Goal: Obtain resource: Obtain resource

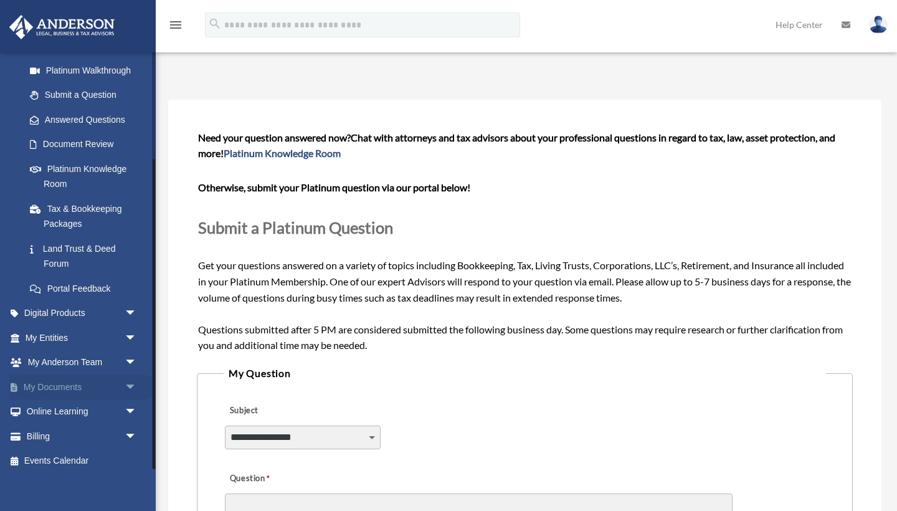
scroll to position [144, 0]
click at [50, 377] on link "My Documents arrow_drop_down" at bounding box center [82, 387] width 147 height 25
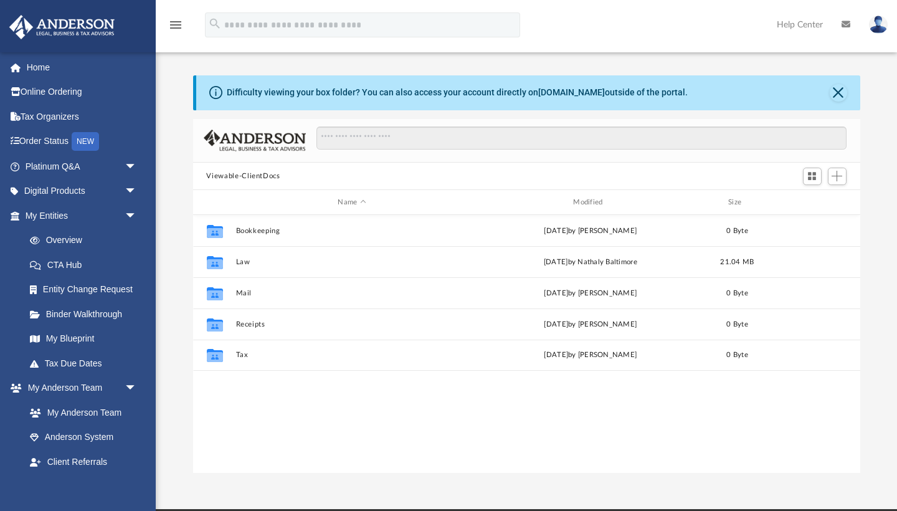
scroll to position [283, 667]
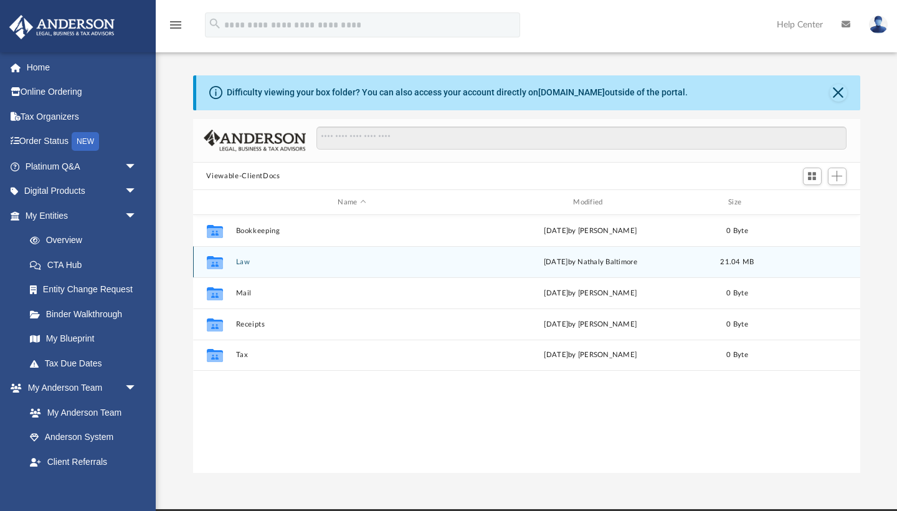
click at [247, 260] on button "Law" at bounding box center [351, 262] width 233 height 8
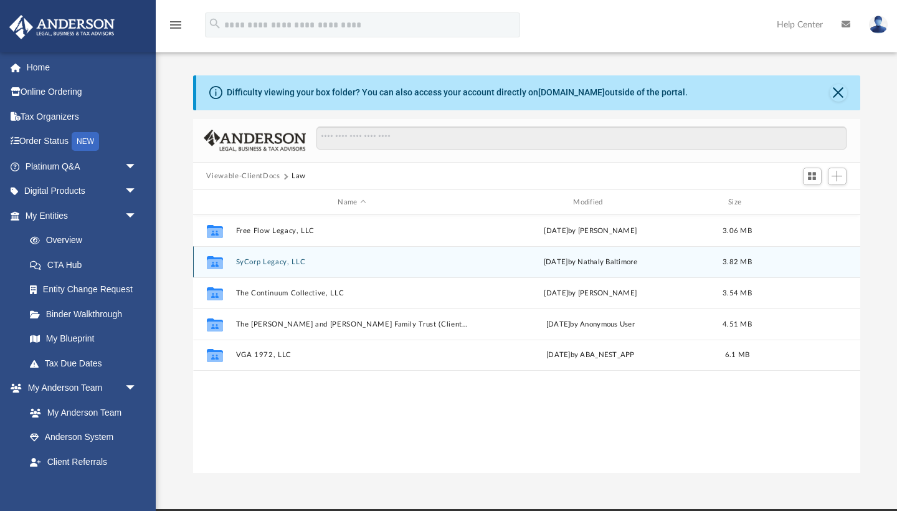
click at [247, 260] on button "SyCorp Legacy, LLC" at bounding box center [351, 262] width 233 height 8
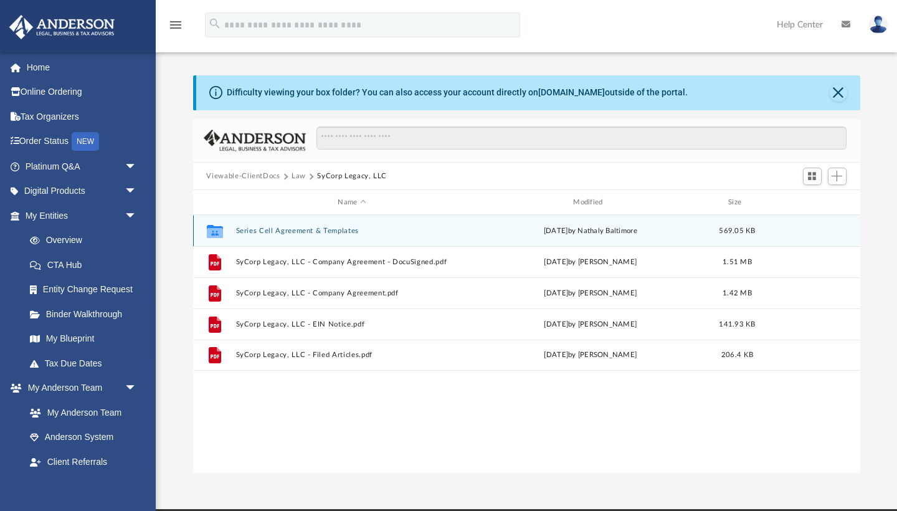
click at [275, 229] on button "Series Cell Agreement & Templates" at bounding box center [351, 231] width 233 height 8
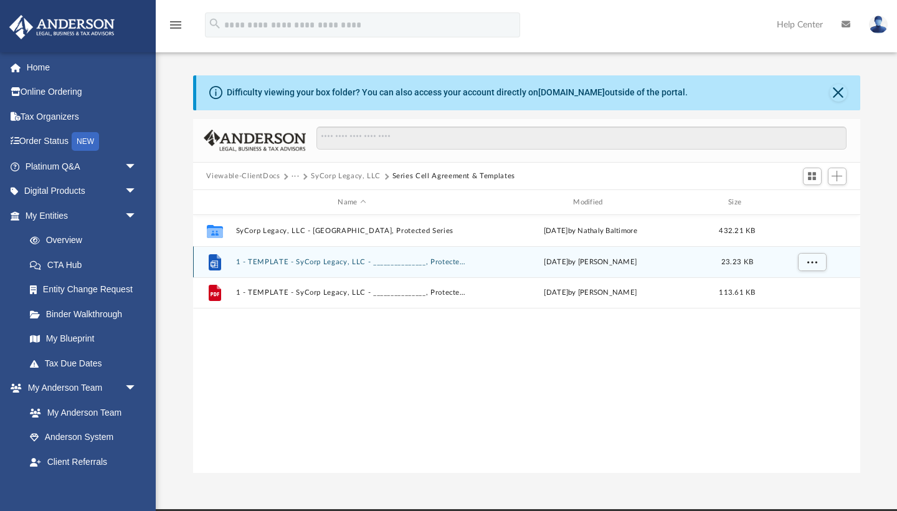
click at [273, 262] on button "1 - TEMPLATE - SyCorp Legacy, LLC - _______________, Protected Series.docx" at bounding box center [351, 262] width 233 height 8
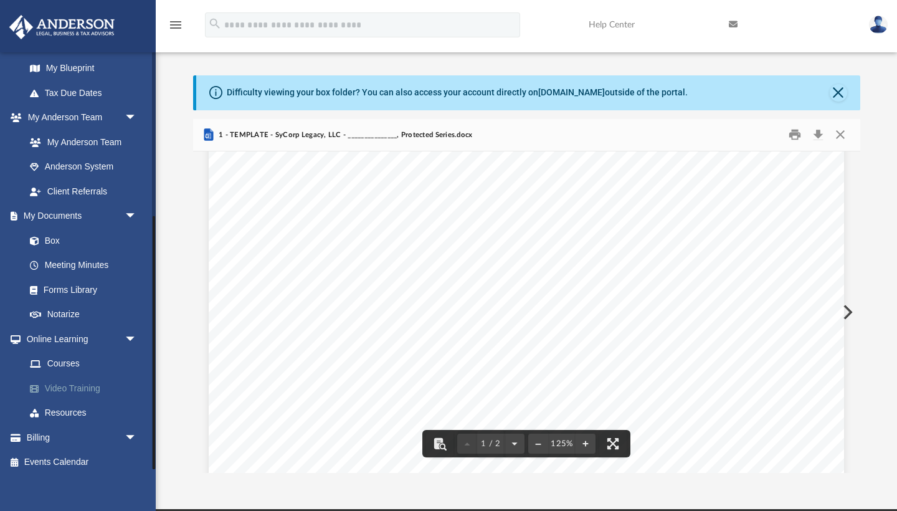
scroll to position [270, 0]
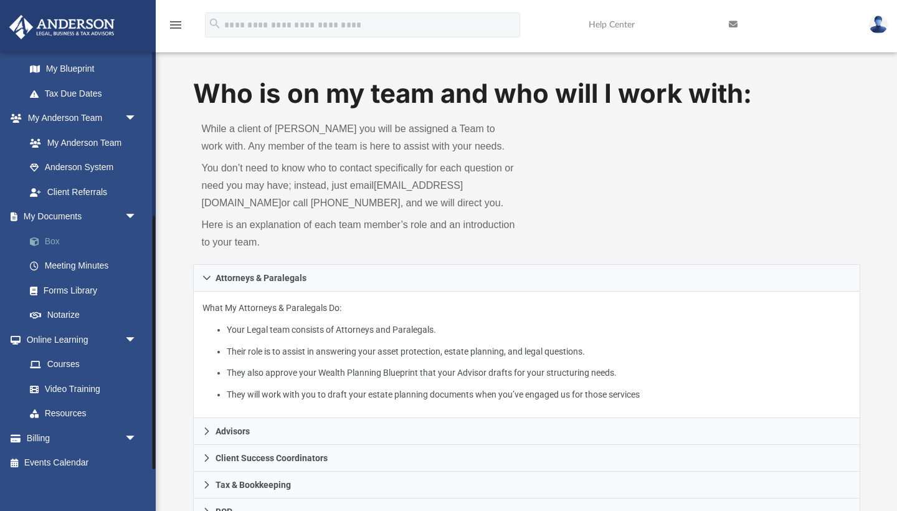
click at [60, 237] on link "Box" at bounding box center [86, 241] width 138 height 25
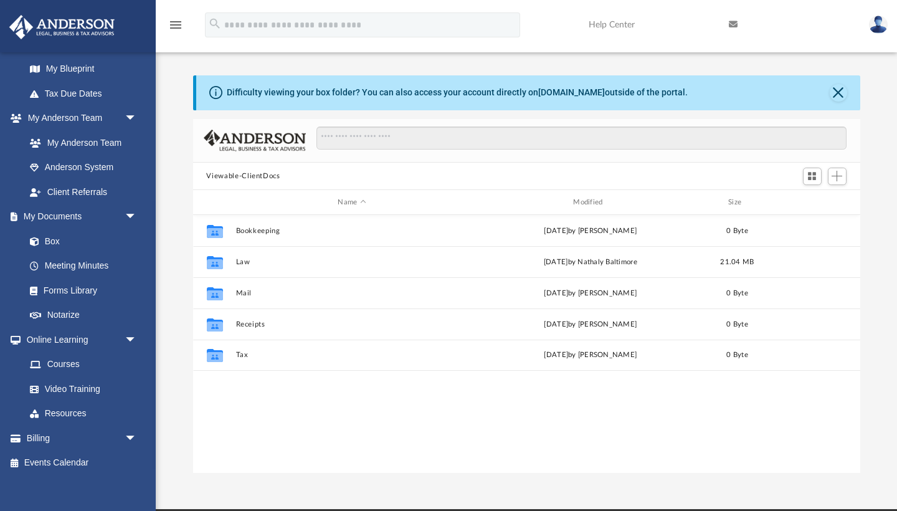
scroll to position [283, 667]
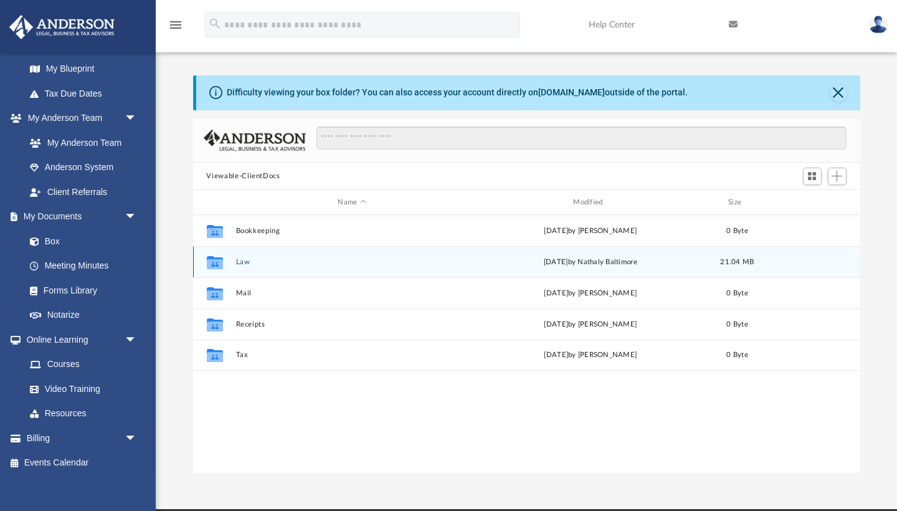
click at [243, 264] on button "Law" at bounding box center [351, 262] width 233 height 8
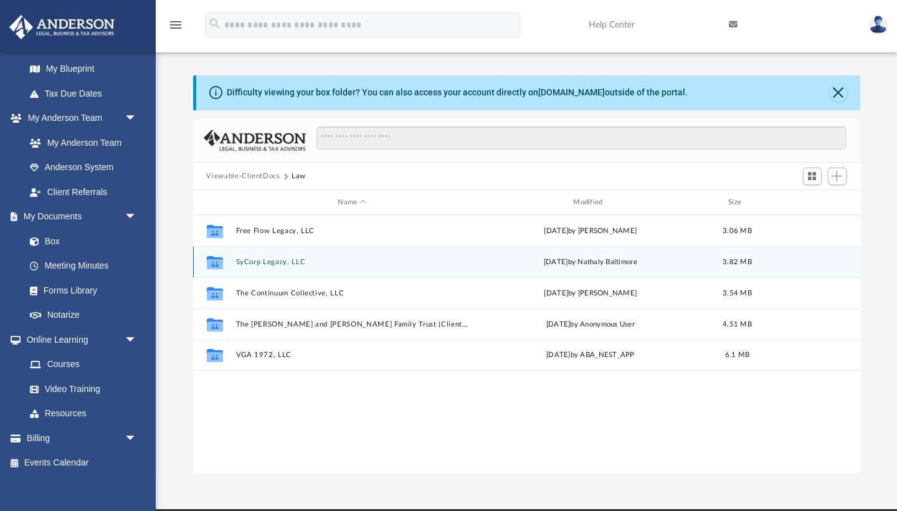
click at [243, 264] on button "SyCorp Legacy, LLC" at bounding box center [351, 262] width 233 height 8
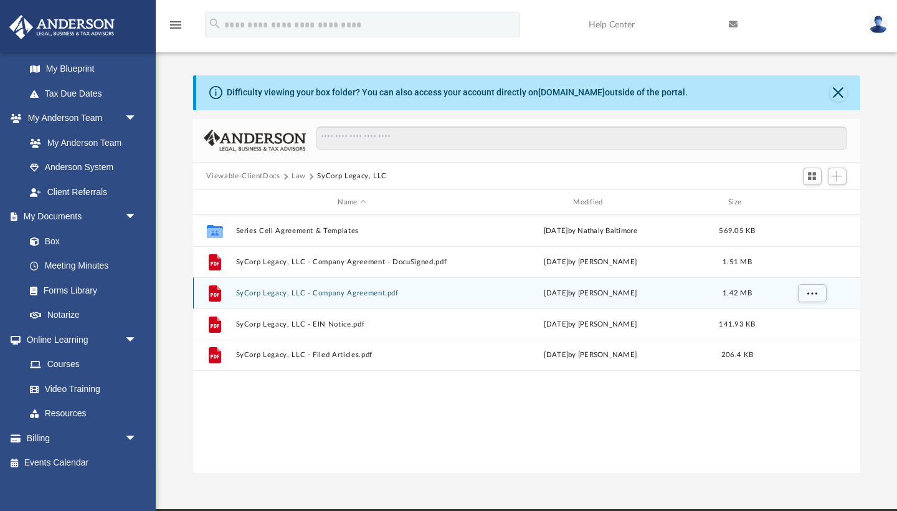
click at [265, 296] on button "SyCorp Legacy, LLC - Company Agreement.pdf" at bounding box center [351, 293] width 233 height 8
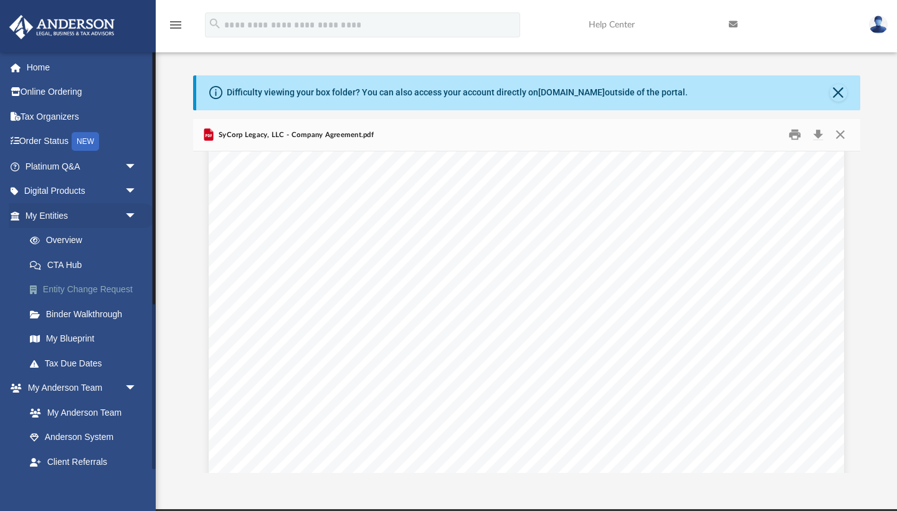
scroll to position [0, 0]
click at [98, 163] on link "Platinum Q&A arrow_drop_down" at bounding box center [82, 166] width 147 height 25
click at [131, 163] on span "arrow_drop_down" at bounding box center [137, 167] width 25 height 26
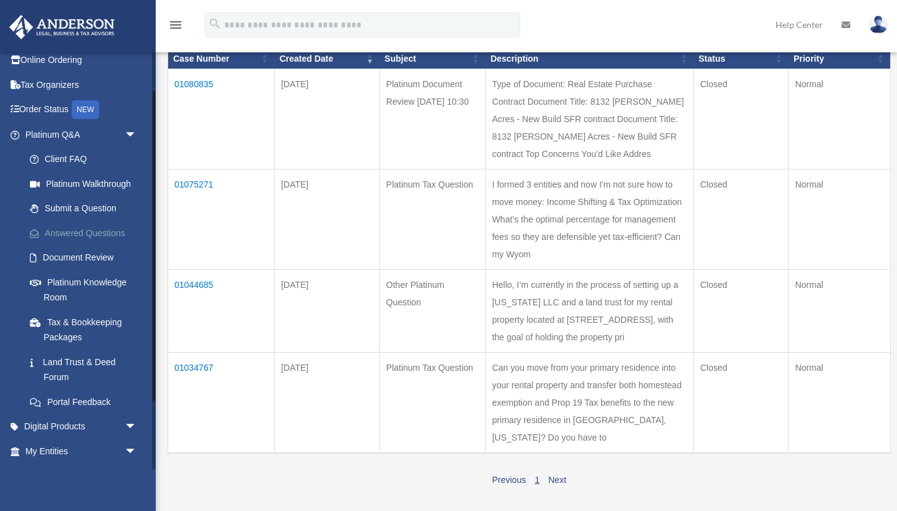
scroll to position [77, 0]
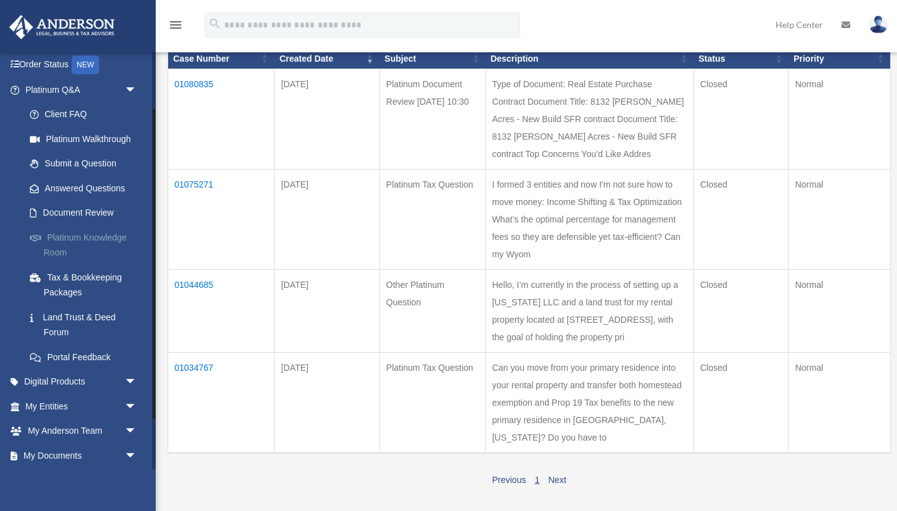
click at [87, 239] on link "Platinum Knowledge Room" at bounding box center [86, 245] width 138 height 40
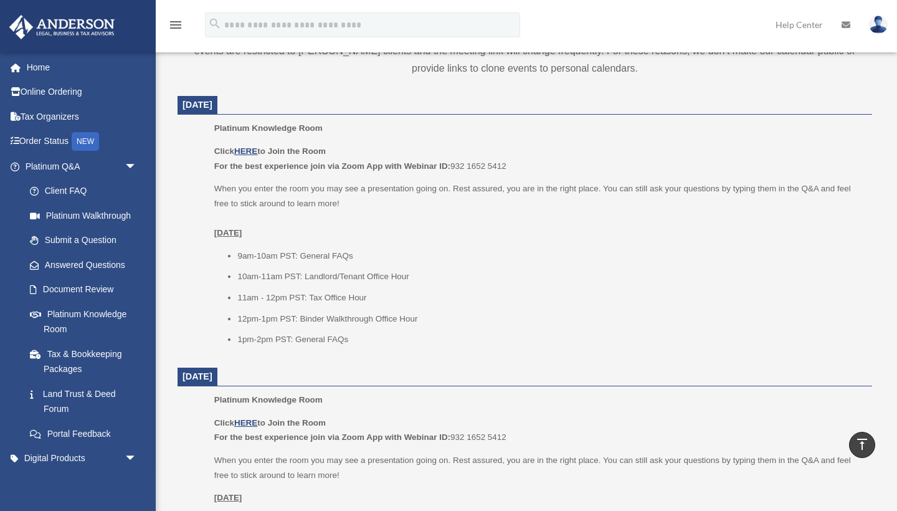
scroll to position [481, 0]
click at [248, 147] on u "HERE" at bounding box center [245, 150] width 23 height 9
